Goal: Find specific page/section: Find specific page/section

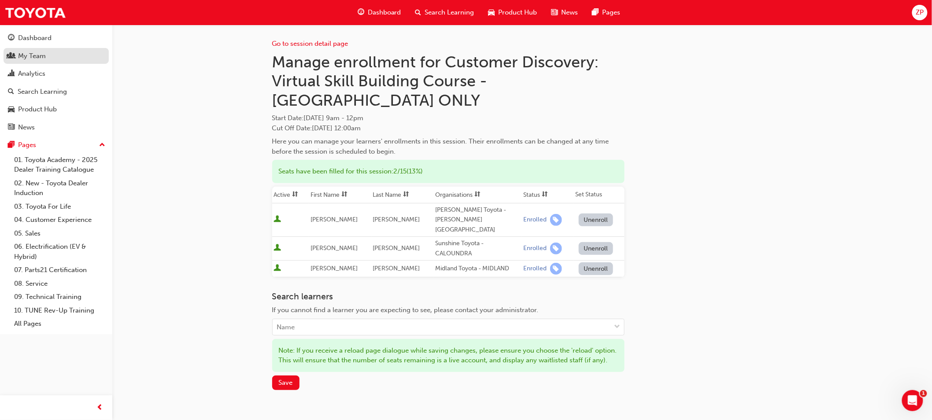
drag, startPoint x: 0, startPoint y: 0, endPoint x: 37, endPoint y: 51, distance: 62.7
click at [37, 51] on div "My Team" at bounding box center [56, 56] width 96 height 11
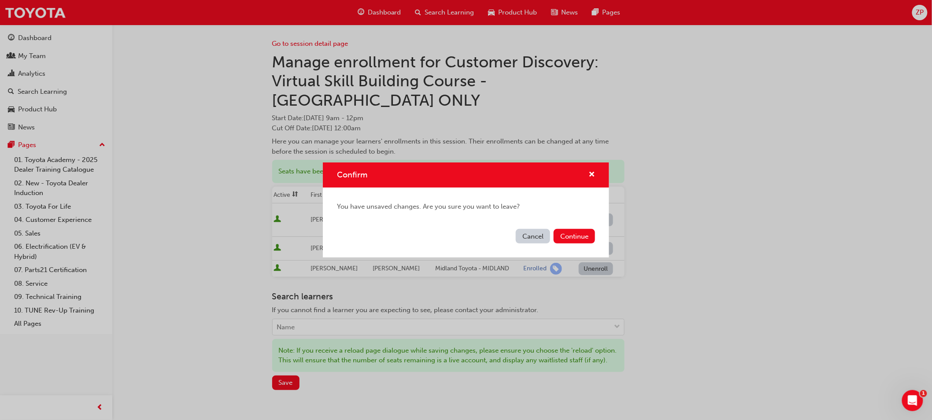
click at [535, 236] on button "Cancel" at bounding box center [533, 236] width 34 height 15
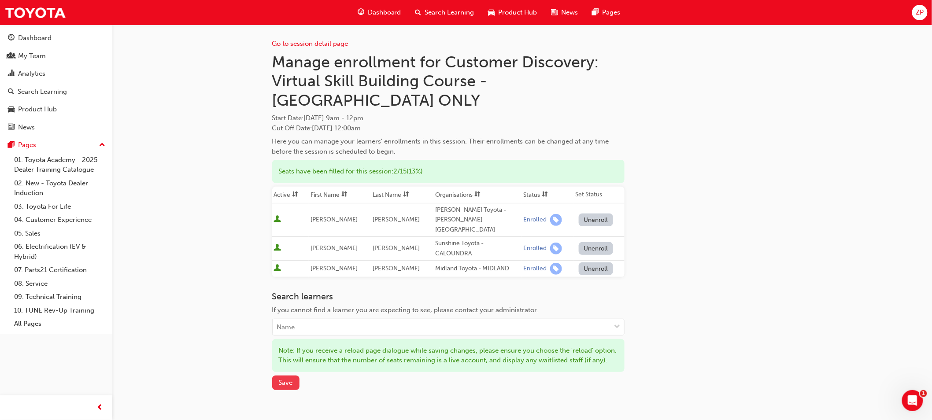
click at [282, 376] on button "Save" at bounding box center [285, 383] width 27 height 15
click at [28, 55] on div "My Team" at bounding box center [32, 56] width 28 height 10
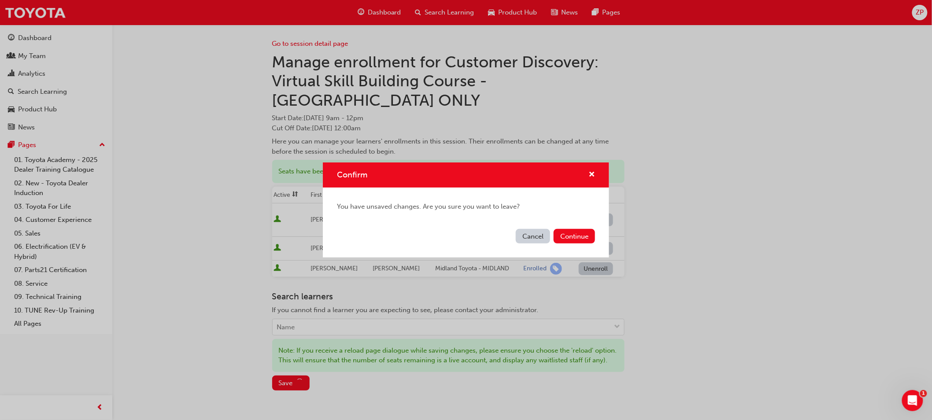
click at [519, 239] on button "Cancel" at bounding box center [533, 236] width 34 height 15
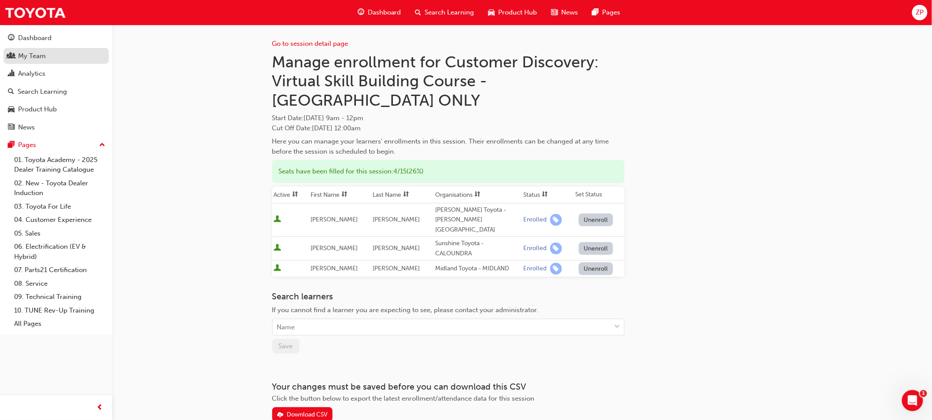
click at [48, 54] on div "My Team" at bounding box center [56, 56] width 96 height 11
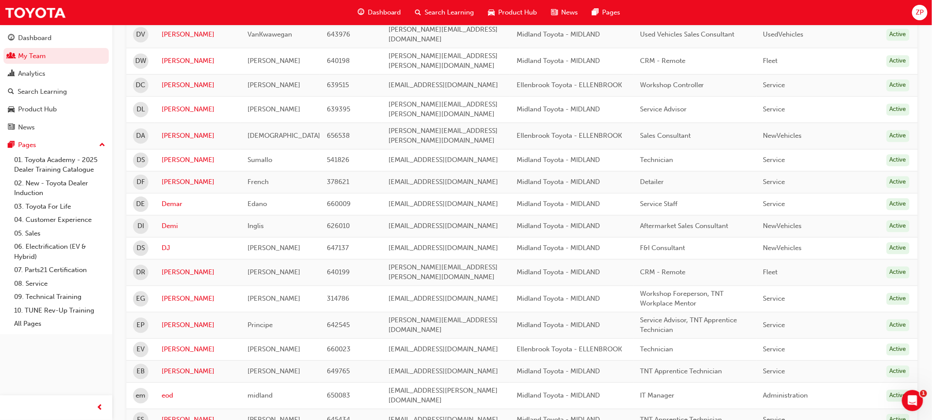
scroll to position [930, 0]
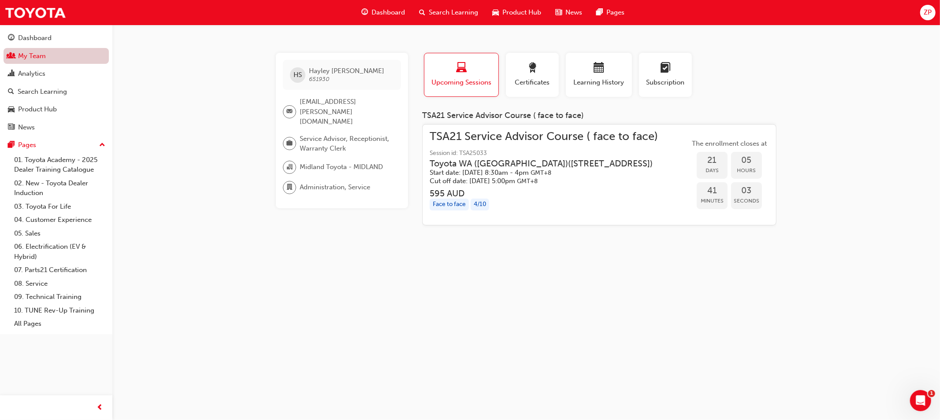
click at [21, 51] on link "My Team" at bounding box center [56, 56] width 105 height 16
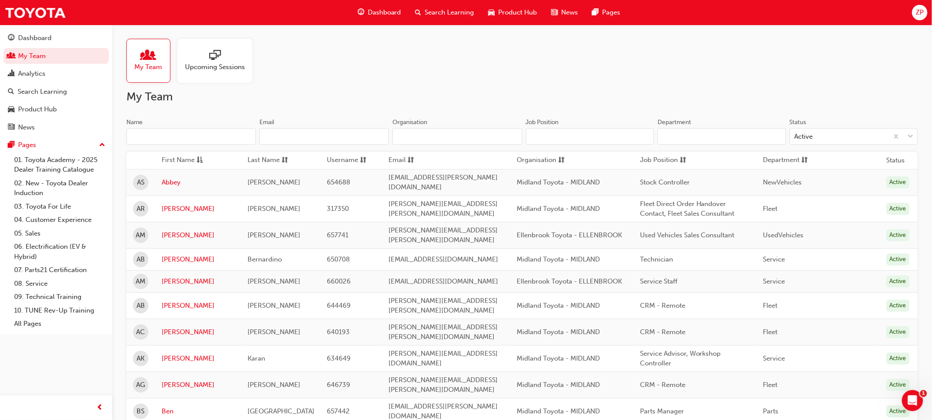
click at [181, 130] on input "Name" at bounding box center [191, 136] width 130 height 17
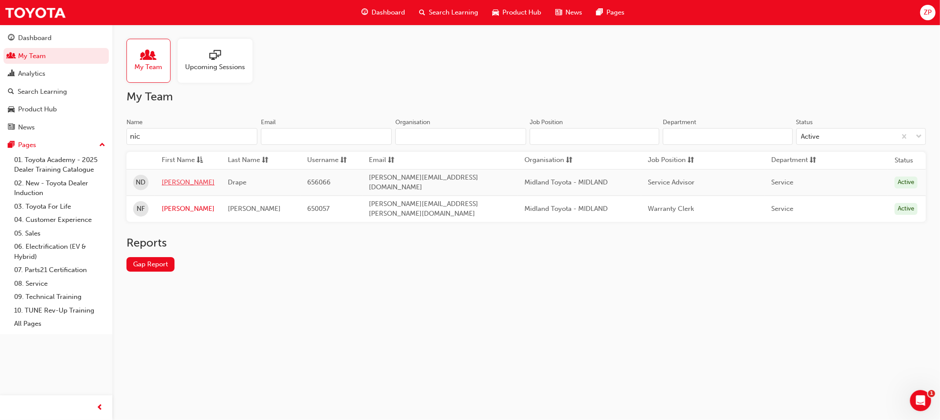
type input "nic"
click at [174, 181] on link "Nicky" at bounding box center [188, 183] width 53 height 10
